Goal: Check status: Check status

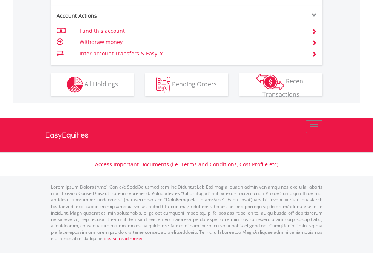
scroll to position [767, 0]
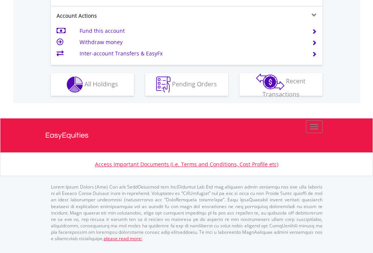
scroll to position [673, 0]
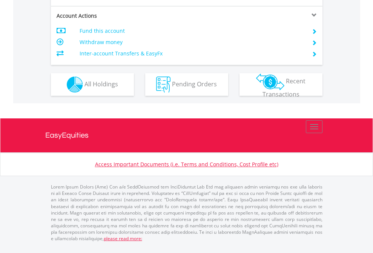
scroll to position [722, 0]
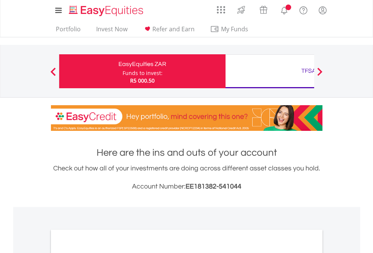
click at [0, 0] on div "﻿ Distribution Current Value Show All Go to Invest Now to diversify your invest…" at bounding box center [0, 0] width 0 height 0
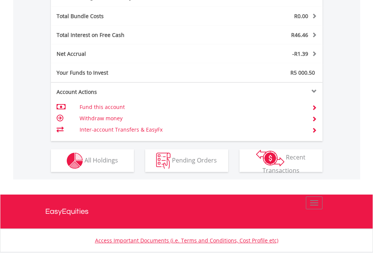
scroll to position [72, 118]
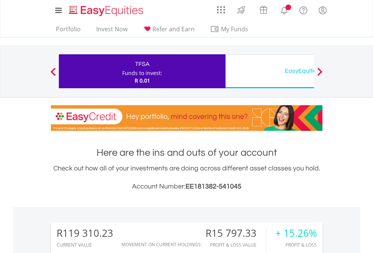
scroll to position [72, 118]
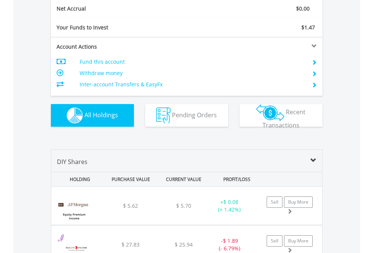
scroll to position [853, 0]
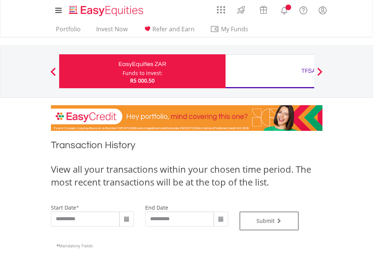
type input "**********"
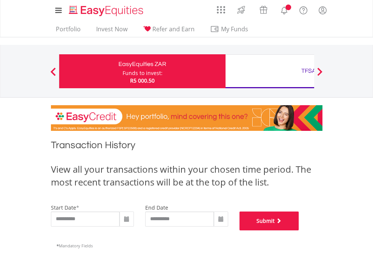
click at [299, 230] on button "Submit" at bounding box center [269, 220] width 60 height 19
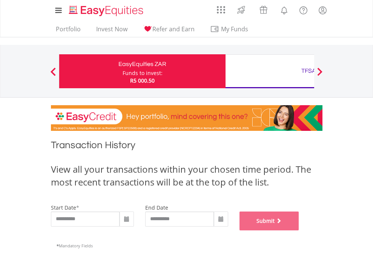
scroll to position [306, 0]
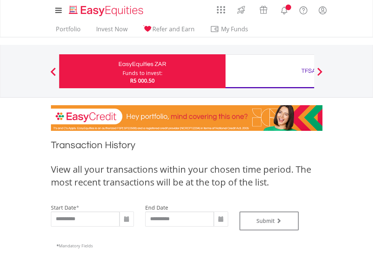
click at [269, 71] on div "TFSA" at bounding box center [308, 71] width 157 height 11
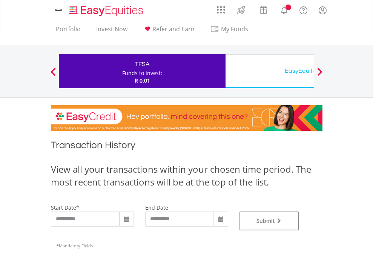
type input "**********"
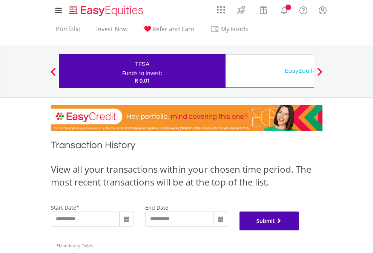
click at [299, 230] on button "Submit" at bounding box center [269, 220] width 60 height 19
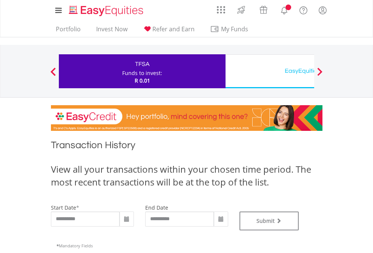
click at [269, 71] on div "EasyEquities USD" at bounding box center [308, 71] width 157 height 11
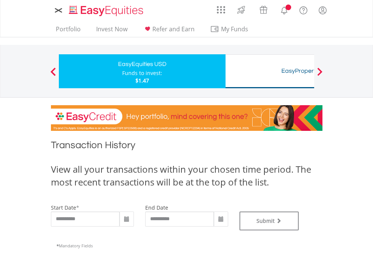
type input "**********"
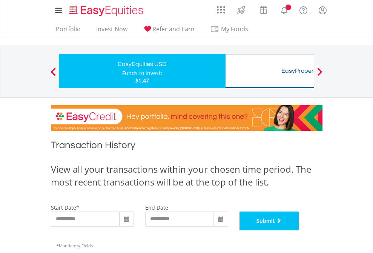
click at [299, 230] on button "Submit" at bounding box center [269, 220] width 60 height 19
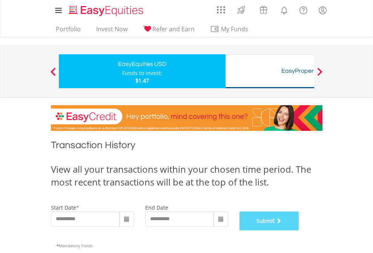
scroll to position [306, 0]
